Goal: Browse casually

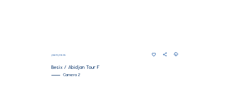
scroll to position [218, 0]
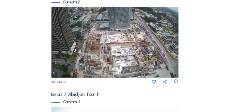
click at [142, 40] on img at bounding box center [114, 42] width 127 height 71
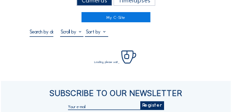
scroll to position [36, 0]
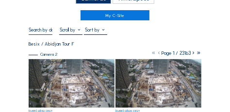
click at [59, 76] on img at bounding box center [72, 83] width 86 height 48
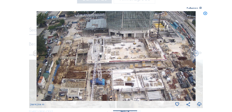
drag, startPoint x: 119, startPoint y: 62, endPoint x: 134, endPoint y: 69, distance: 17.1
click at [134, 69] on img at bounding box center [115, 56] width 159 height 90
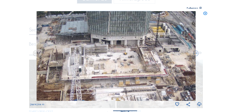
drag, startPoint x: 143, startPoint y: 43, endPoint x: 137, endPoint y: 52, distance: 11.4
click at [137, 52] on img at bounding box center [115, 56] width 159 height 90
click at [208, 4] on div "Scroll to travel through time | Press 'Alt' Button + Scroll to Zoom | Click and…" at bounding box center [116, 56] width 232 height 112
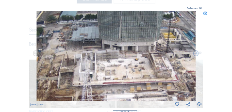
drag, startPoint x: 64, startPoint y: 61, endPoint x: 74, endPoint y: 66, distance: 11.7
click at [74, 66] on img at bounding box center [115, 56] width 159 height 90
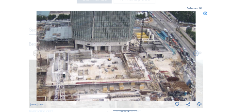
drag, startPoint x: 174, startPoint y: 70, endPoint x: 147, endPoint y: 70, distance: 27.1
click at [147, 70] on img at bounding box center [115, 56] width 159 height 90
